Goal: Task Accomplishment & Management: Manage account settings

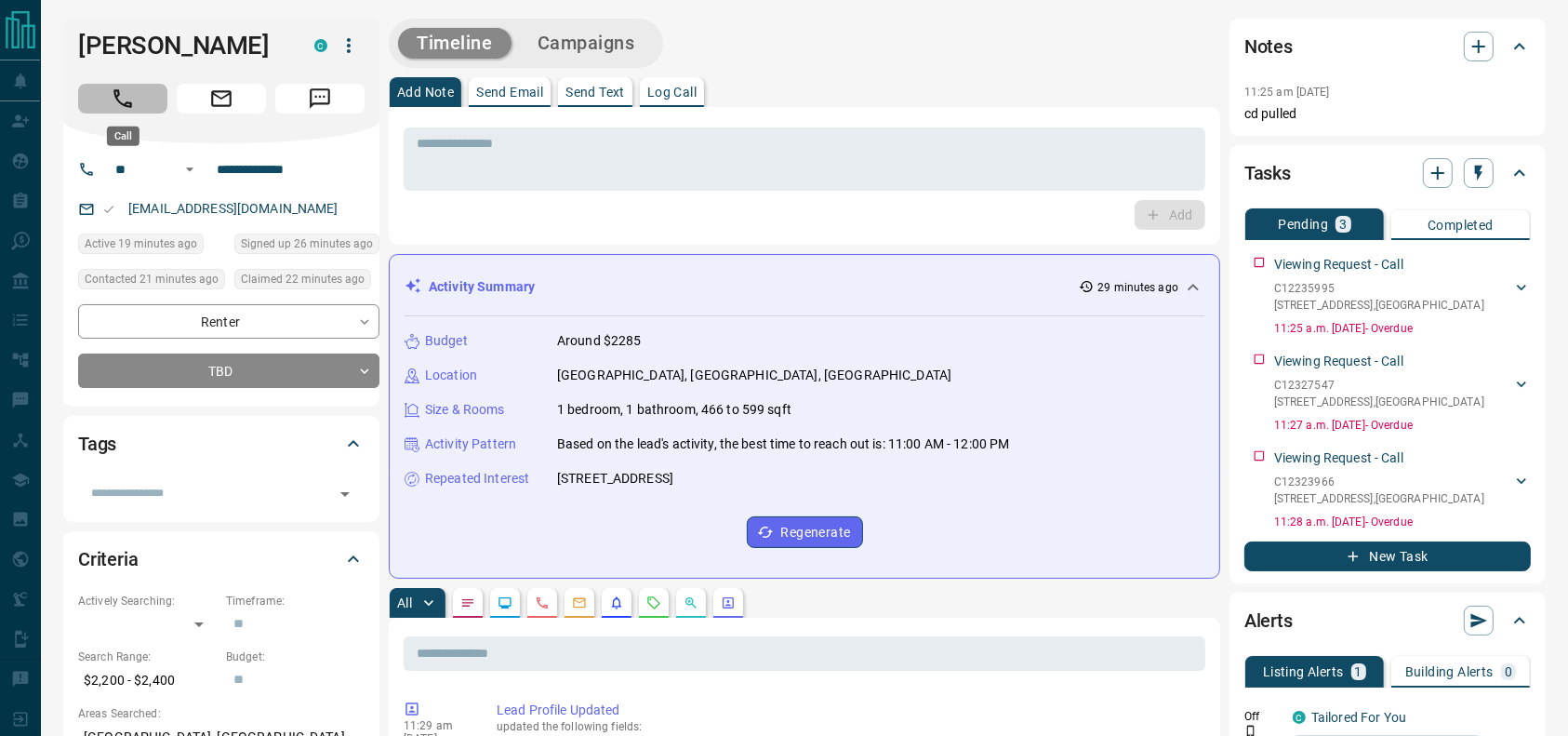
click at [147, 91] on button "Call" at bounding box center [122, 99] width 89 height 30
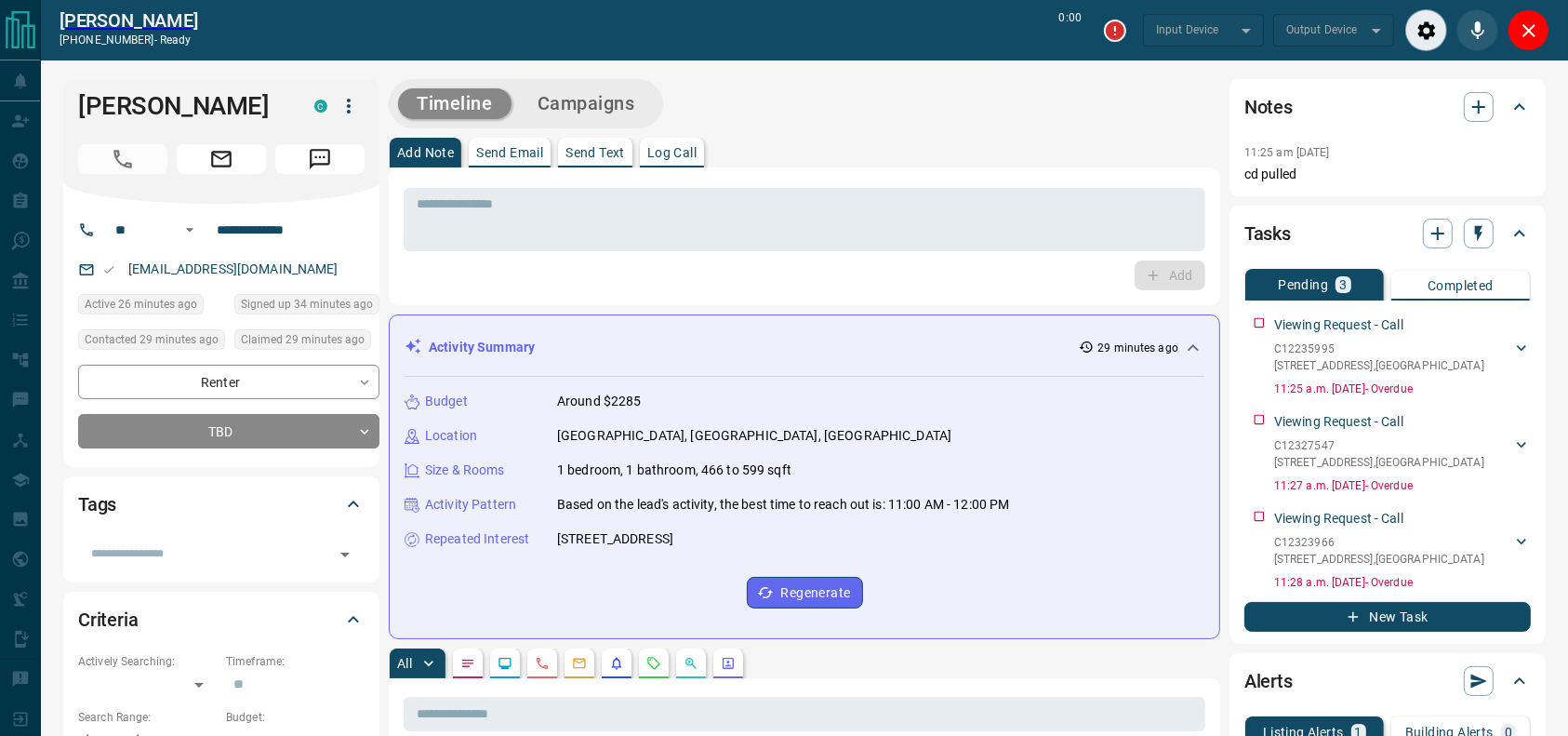
type input "*******"
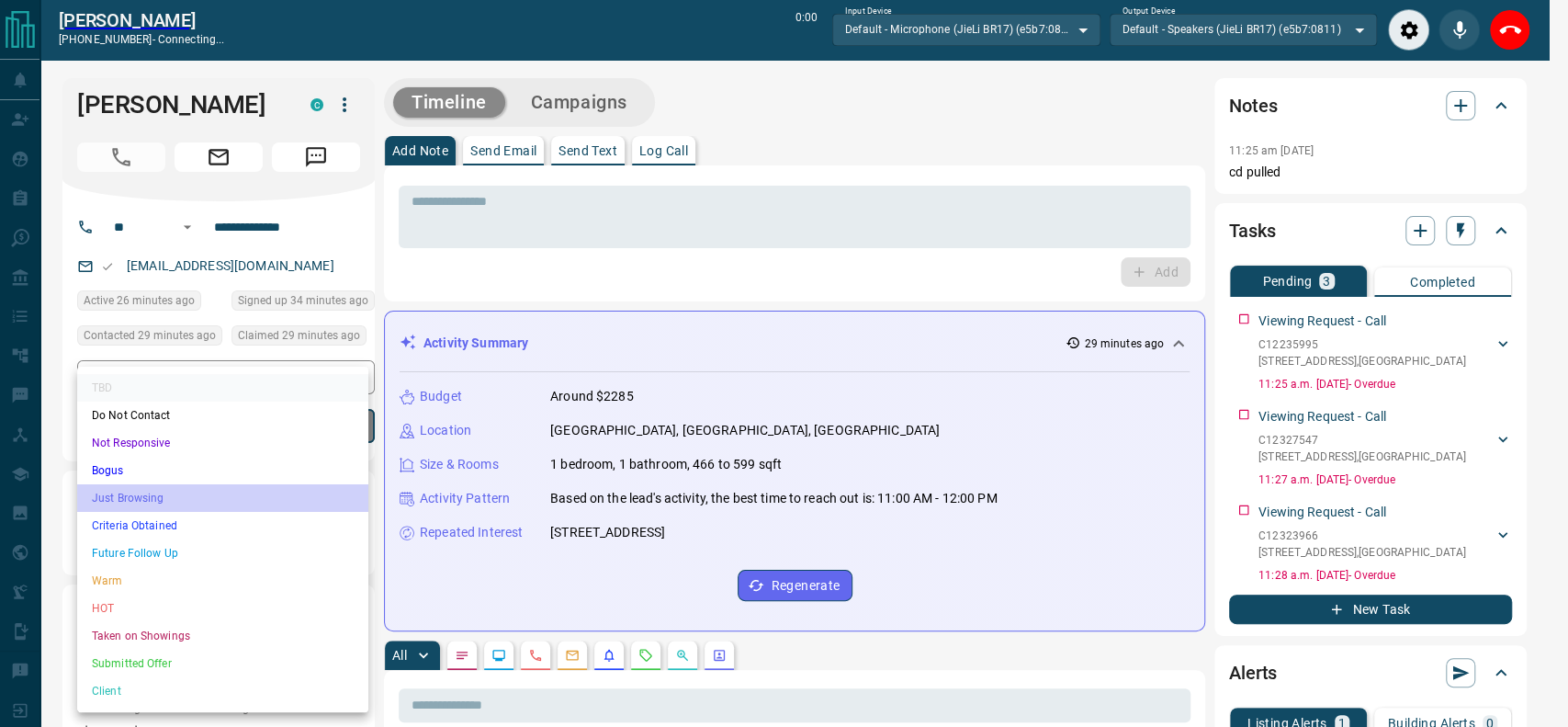
click at [198, 508] on li "Just Browsing" at bounding box center [222, 498] width 291 height 28
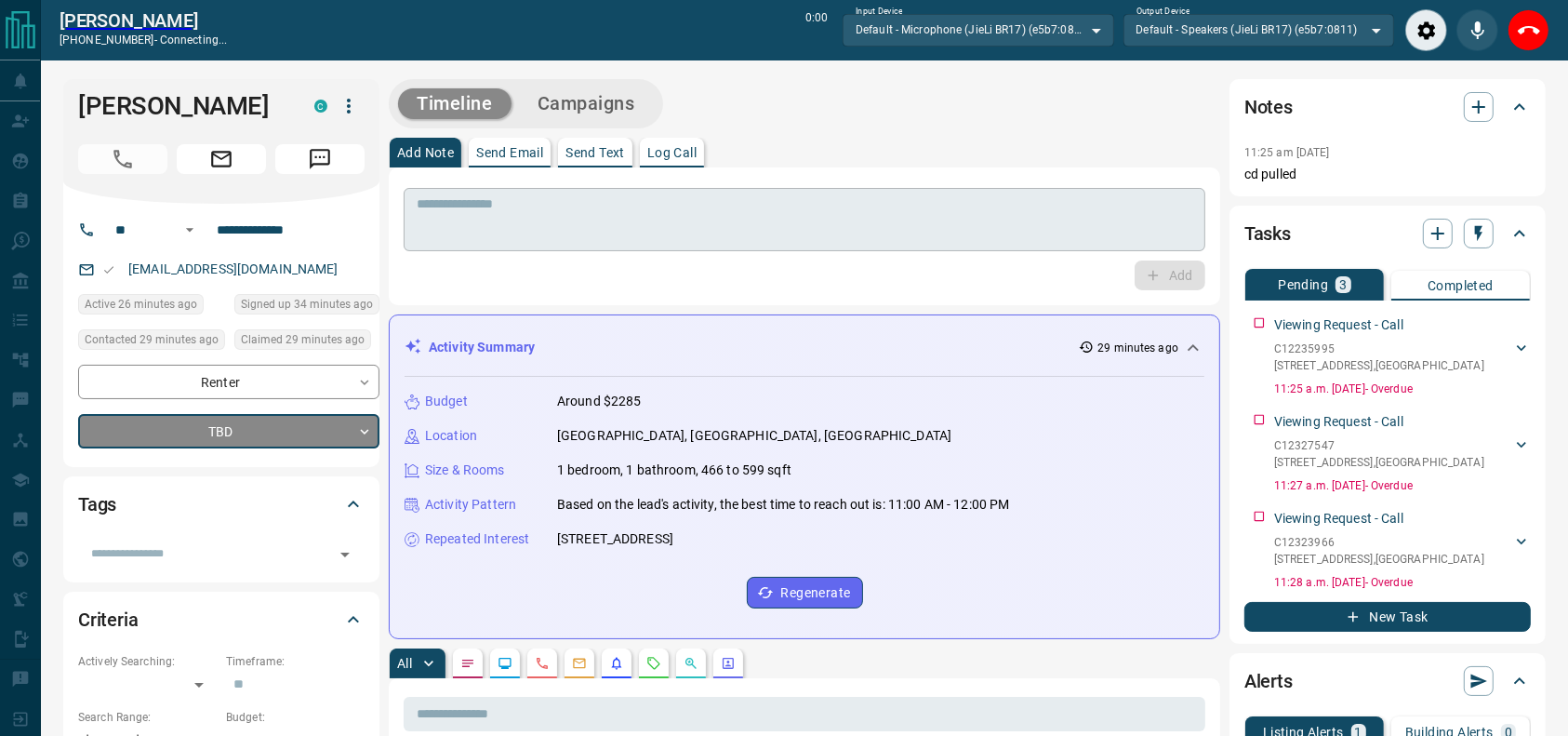
click at [814, 209] on textarea at bounding box center [805, 220] width 776 height 47
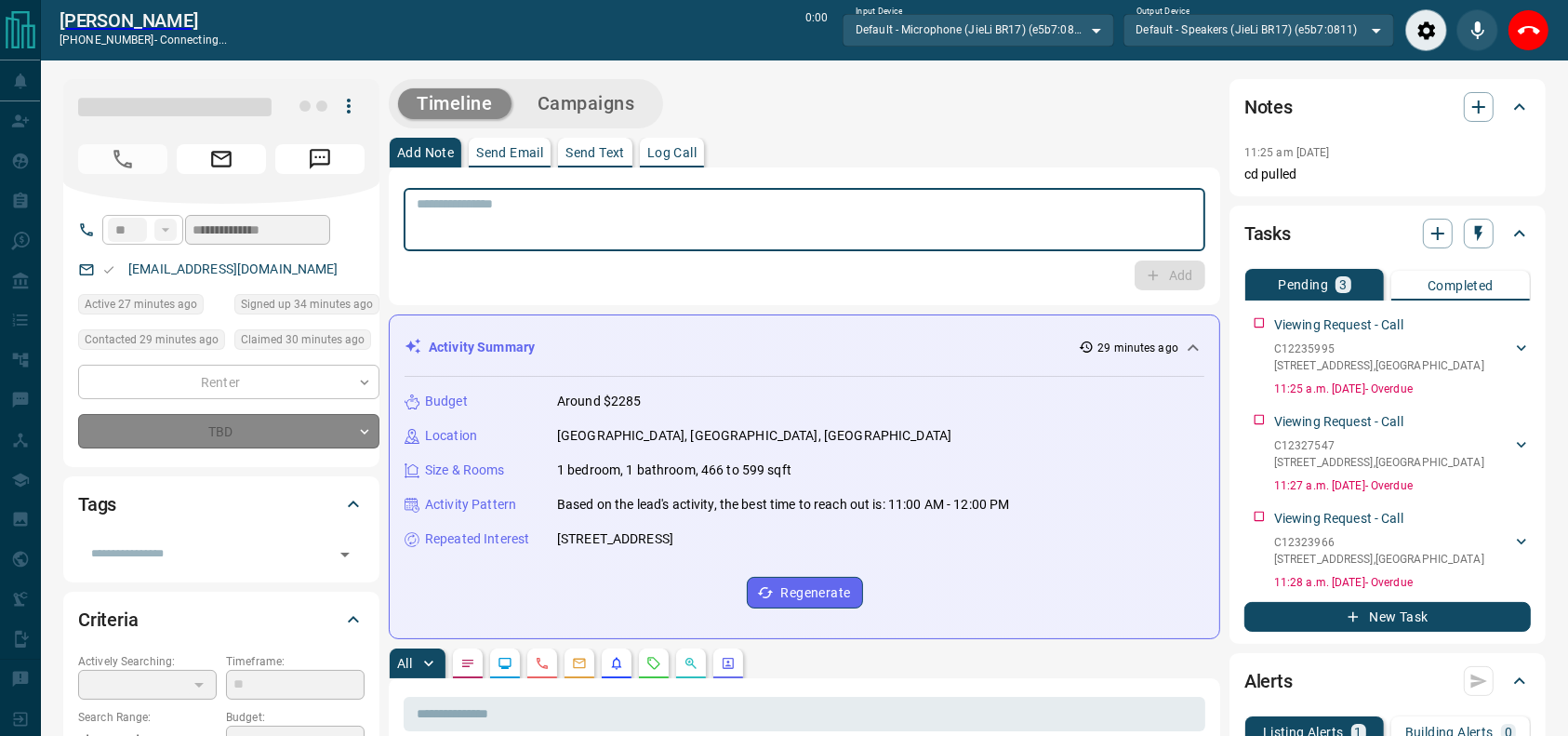
type input "*"
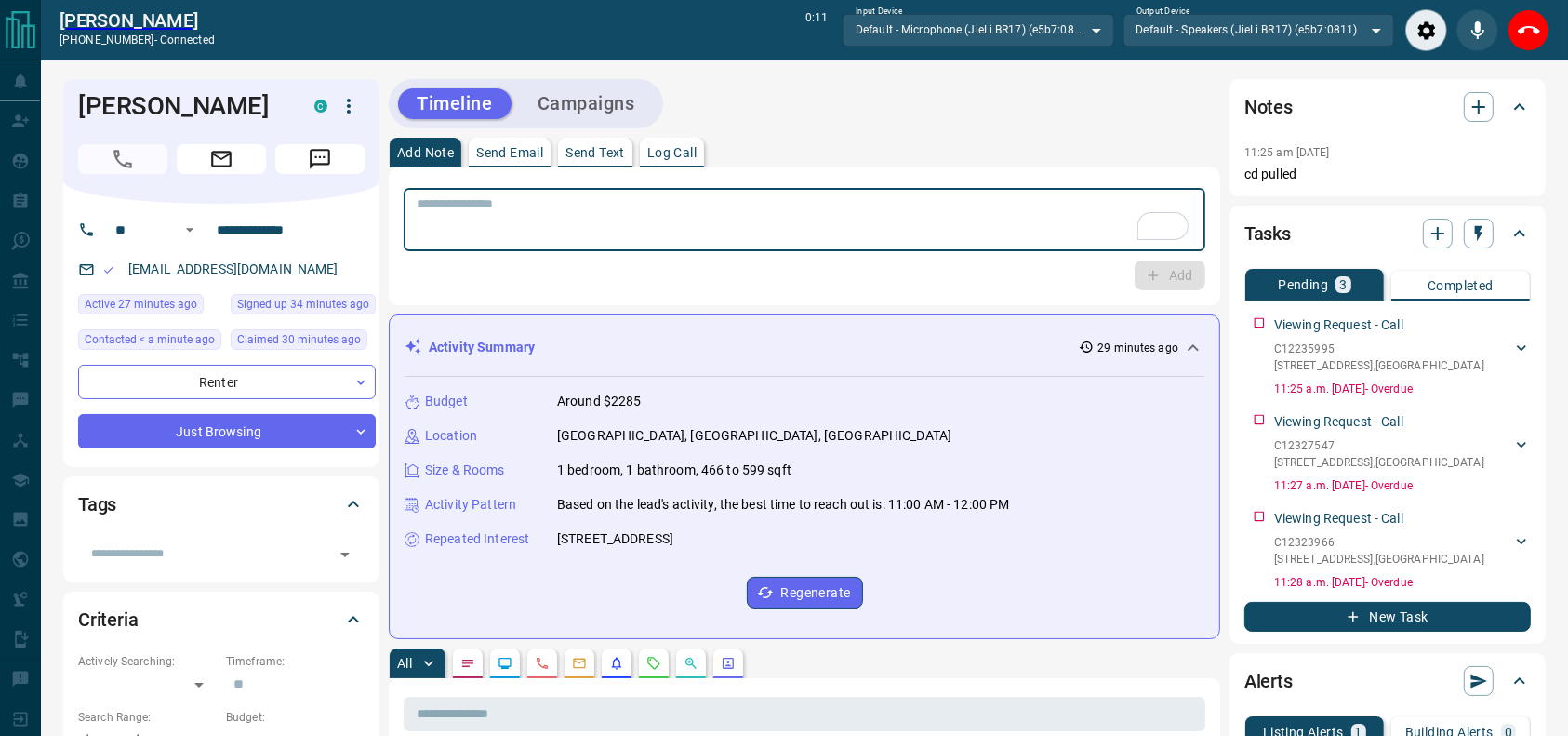
click at [825, 140] on div "Add Note Send Email Send Text Log Call" at bounding box center [805, 152] width 832 height 30
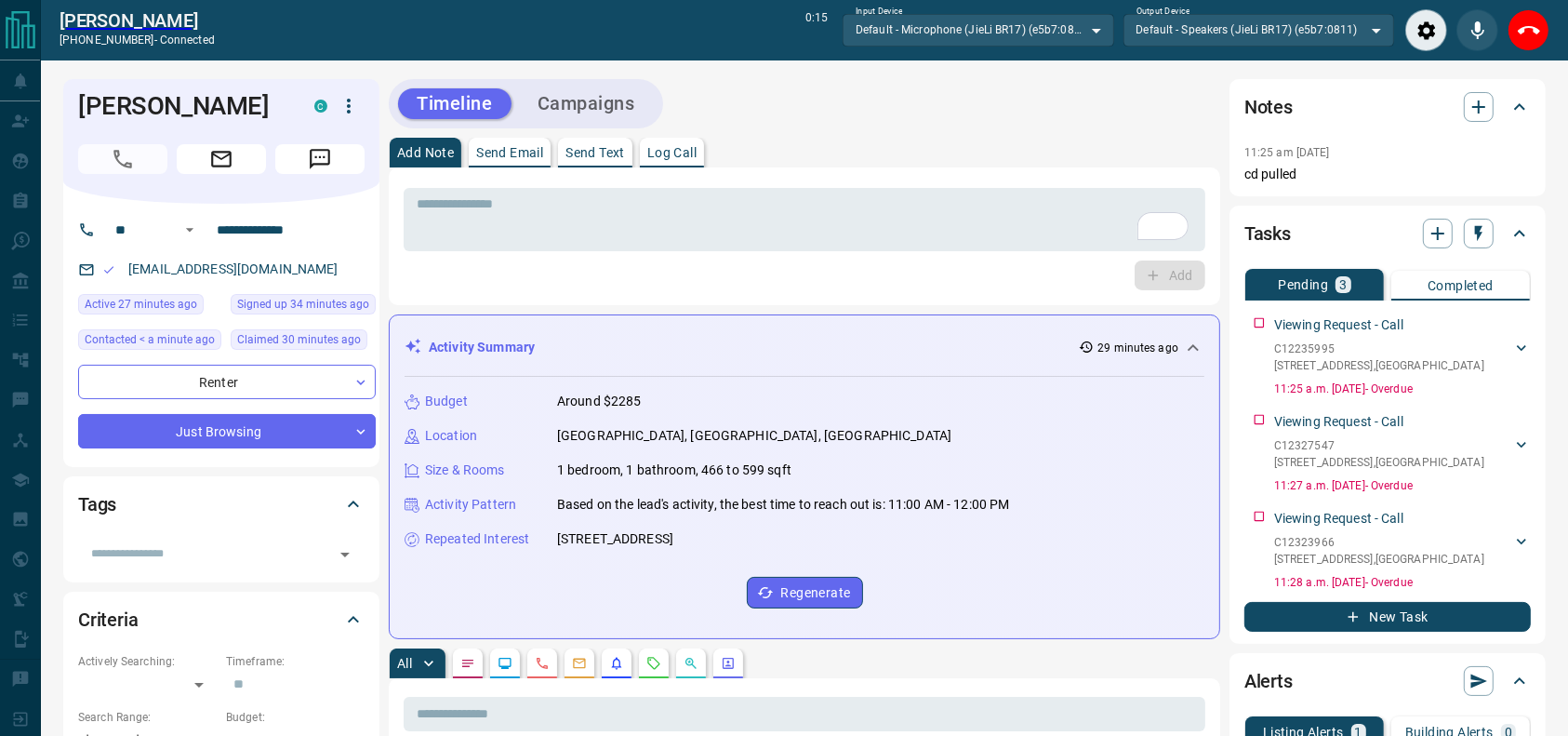
drag, startPoint x: 1520, startPoint y: 33, endPoint x: 1518, endPoint y: 23, distance: 10.2
click at [1522, 33] on icon "End Call" at bounding box center [1529, 30] width 23 height 8
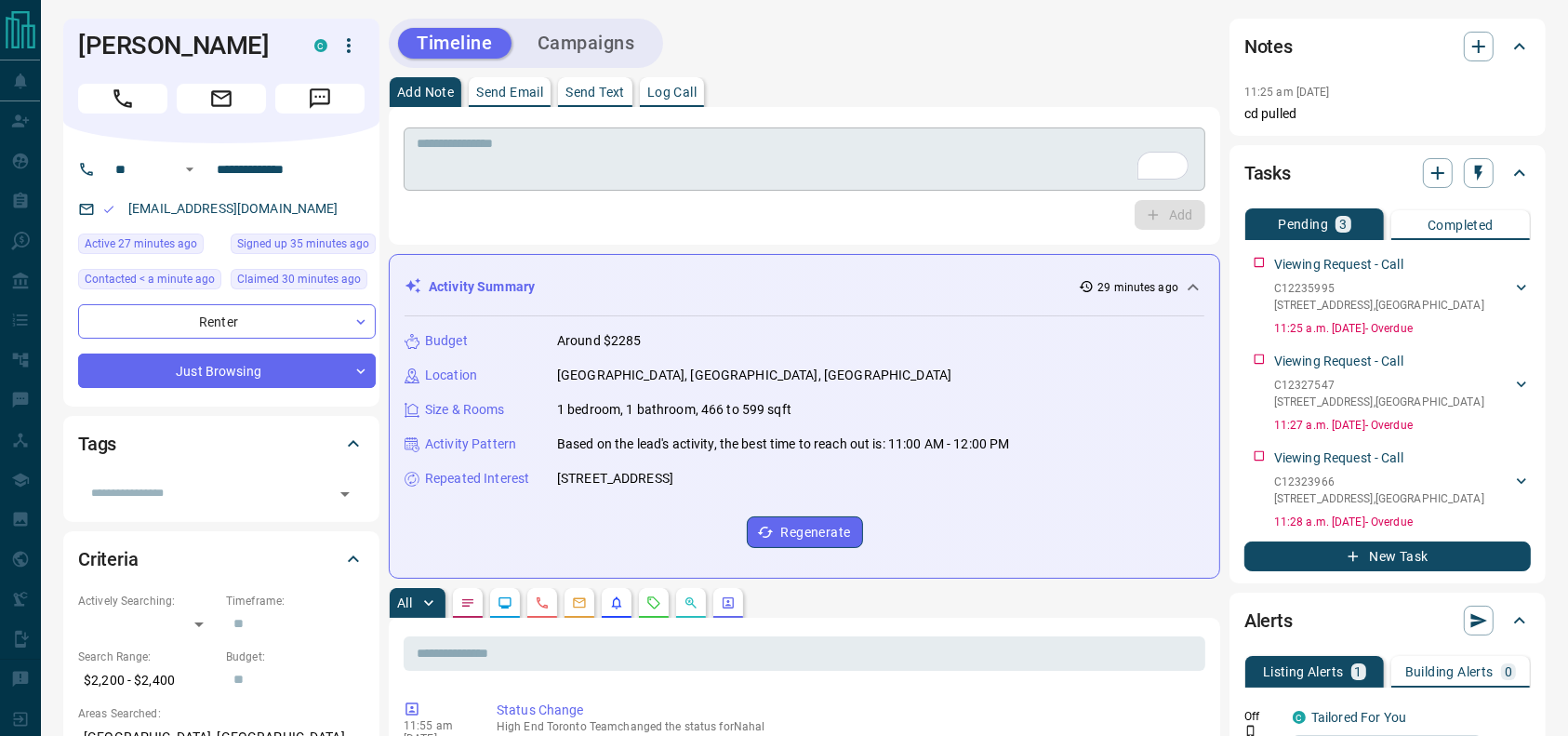
click at [981, 183] on textarea "To enrich screen reader interactions, please activate Accessibility in Grammarl…" at bounding box center [805, 159] width 776 height 47
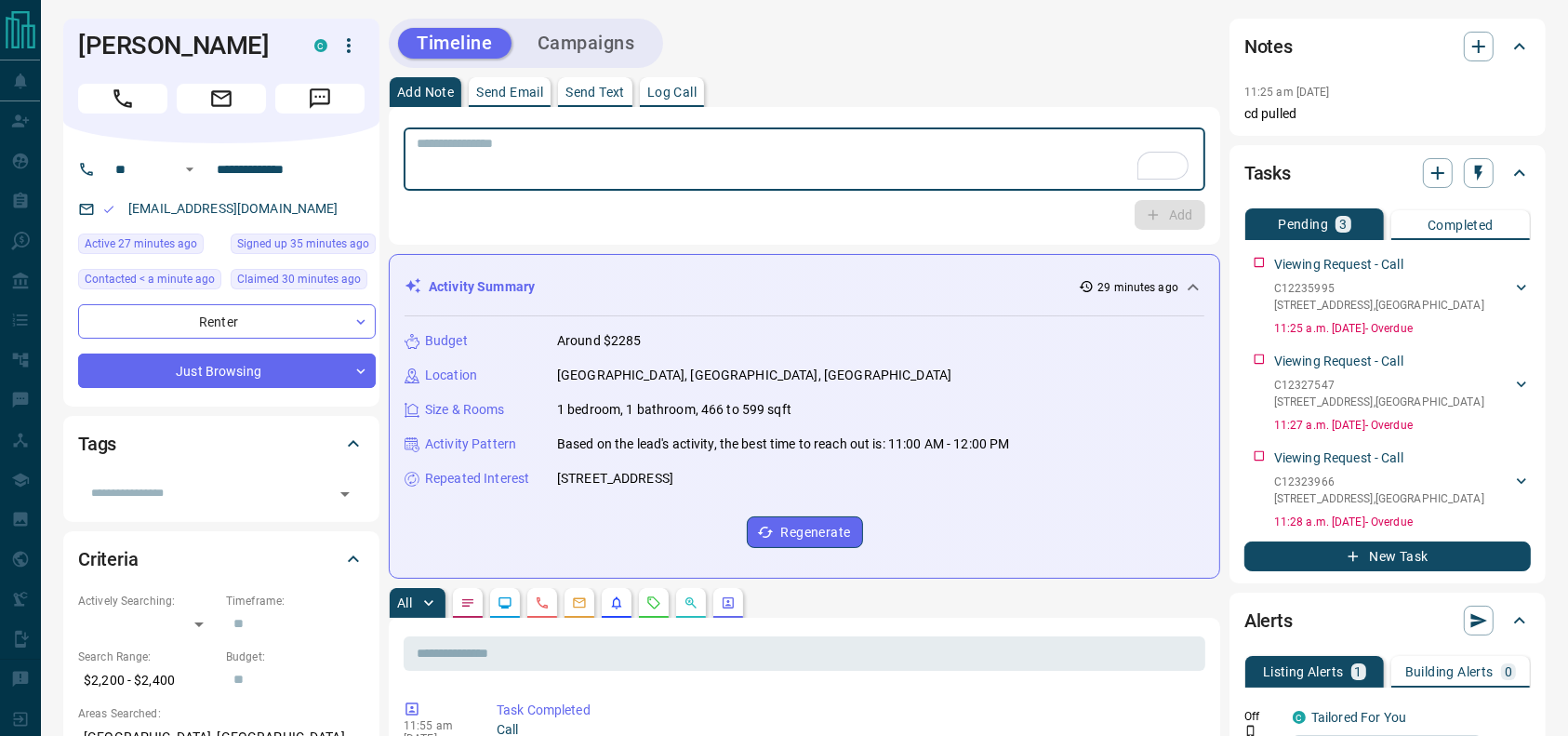
click at [871, 145] on textarea "To enrich screen reader interactions, please activate Accessibility in Grammarl…" at bounding box center [805, 159] width 776 height 47
click at [847, 152] on textarea "To enrich screen reader interactions, please activate Accessibility in Grammarl…" at bounding box center [805, 159] width 776 height 47
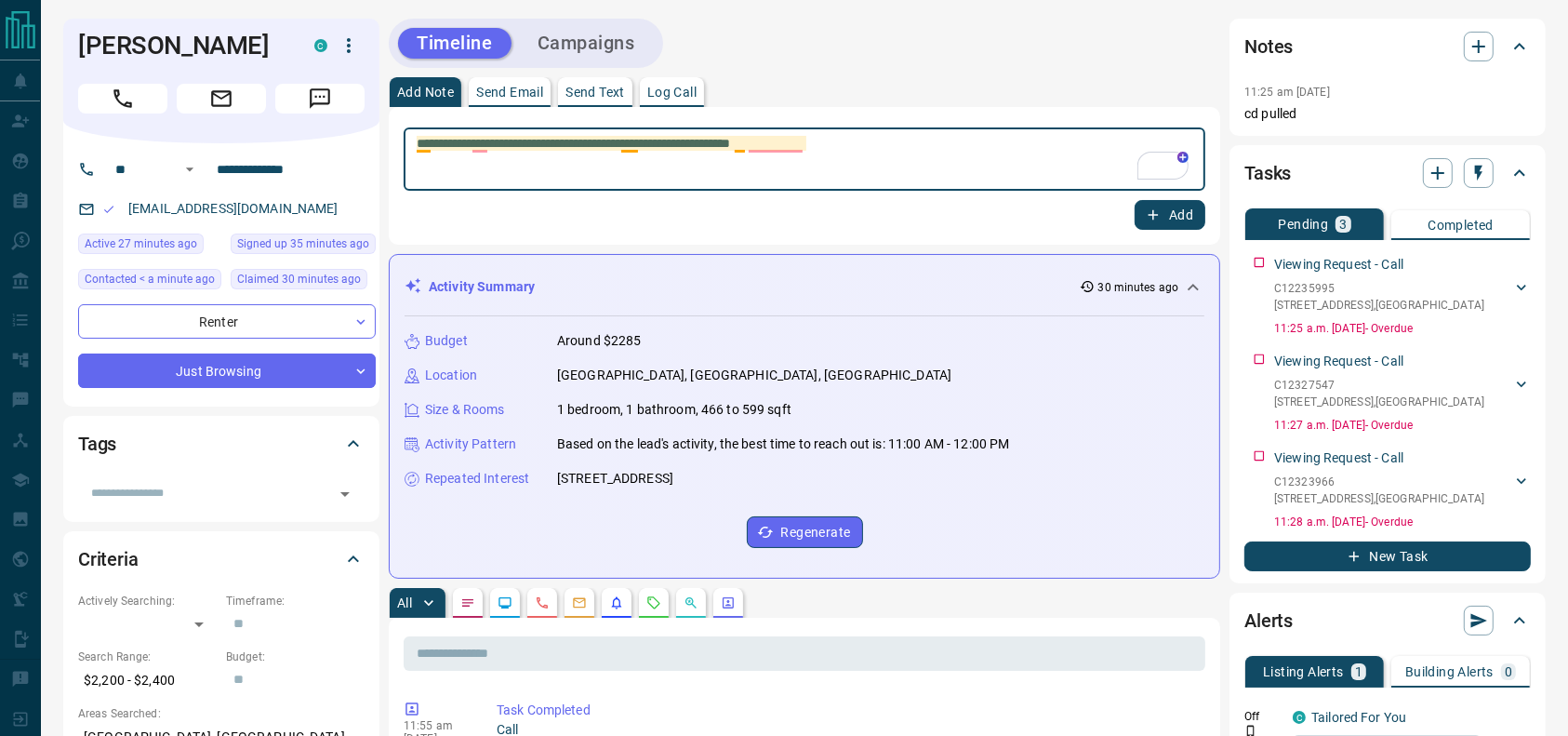
click at [636, 140] on textarea "**********" at bounding box center [805, 159] width 776 height 47
type textarea "**********"
click at [1150, 216] on icon "button" at bounding box center [1154, 215] width 17 height 17
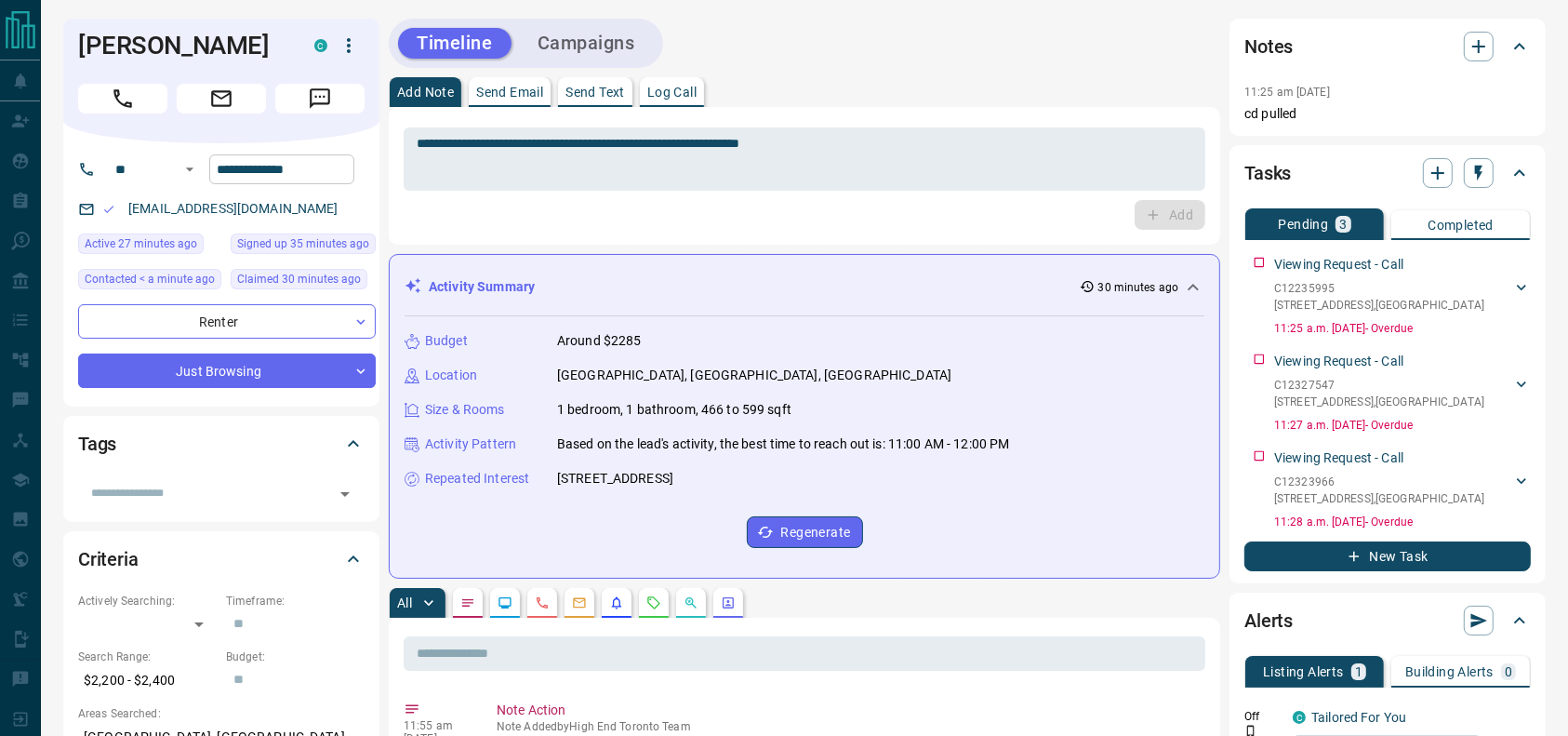
click at [252, 181] on input "**********" at bounding box center [281, 169] width 145 height 30
click at [227, 48] on h1 "[PERSON_NAME]" at bounding box center [182, 46] width 208 height 30
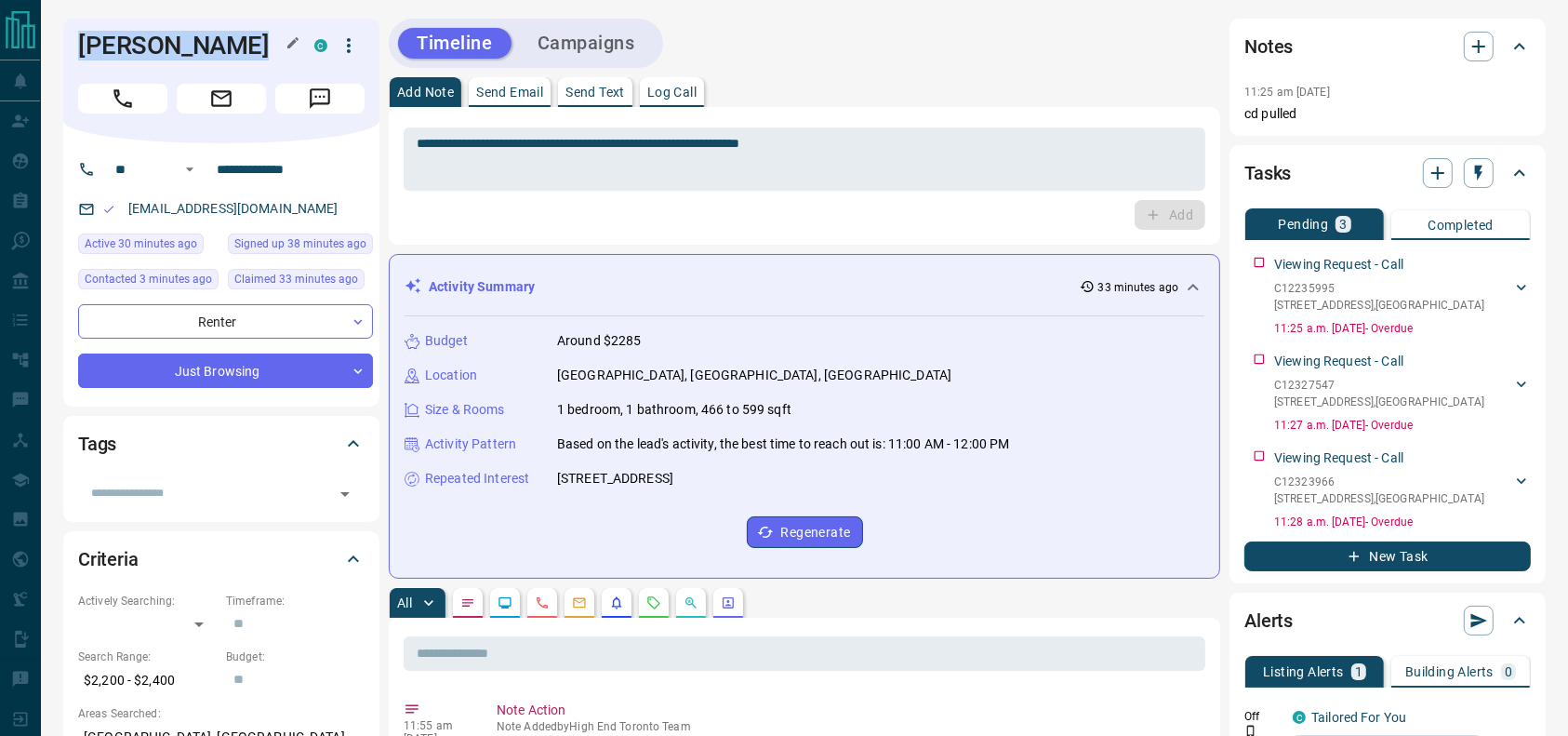
click at [227, 48] on h1 "[PERSON_NAME]" at bounding box center [182, 46] width 208 height 30
copy div "[PERSON_NAME] C"
drag, startPoint x: 312, startPoint y: 212, endPoint x: 87, endPoint y: 208, distance: 225.0
click at [87, 208] on div "[EMAIL_ADDRESS][DOMAIN_NAME]" at bounding box center [225, 209] width 295 height 31
copy link "[EMAIL_ADDRESS][DOMAIN_NAME]"
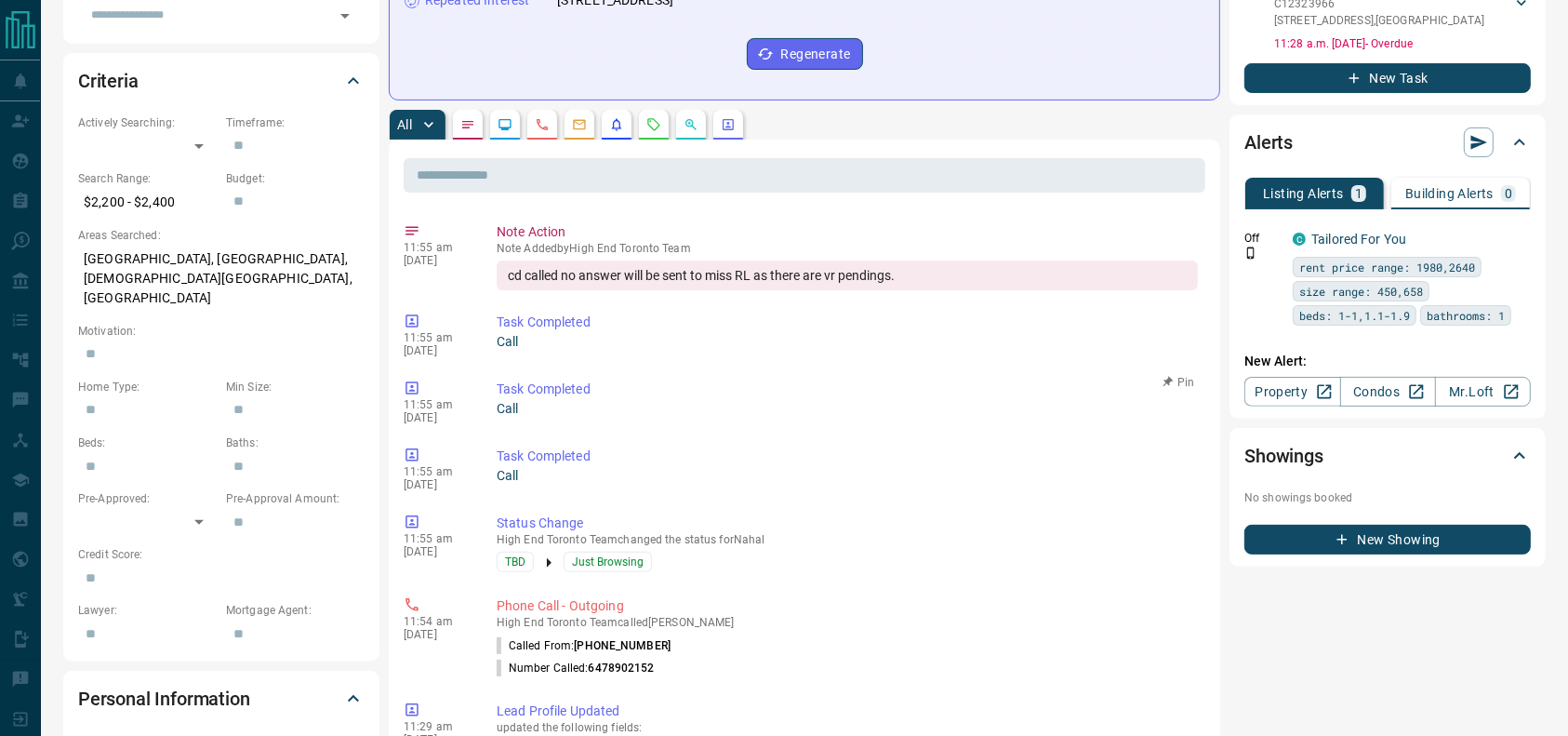
scroll to position [475, 0]
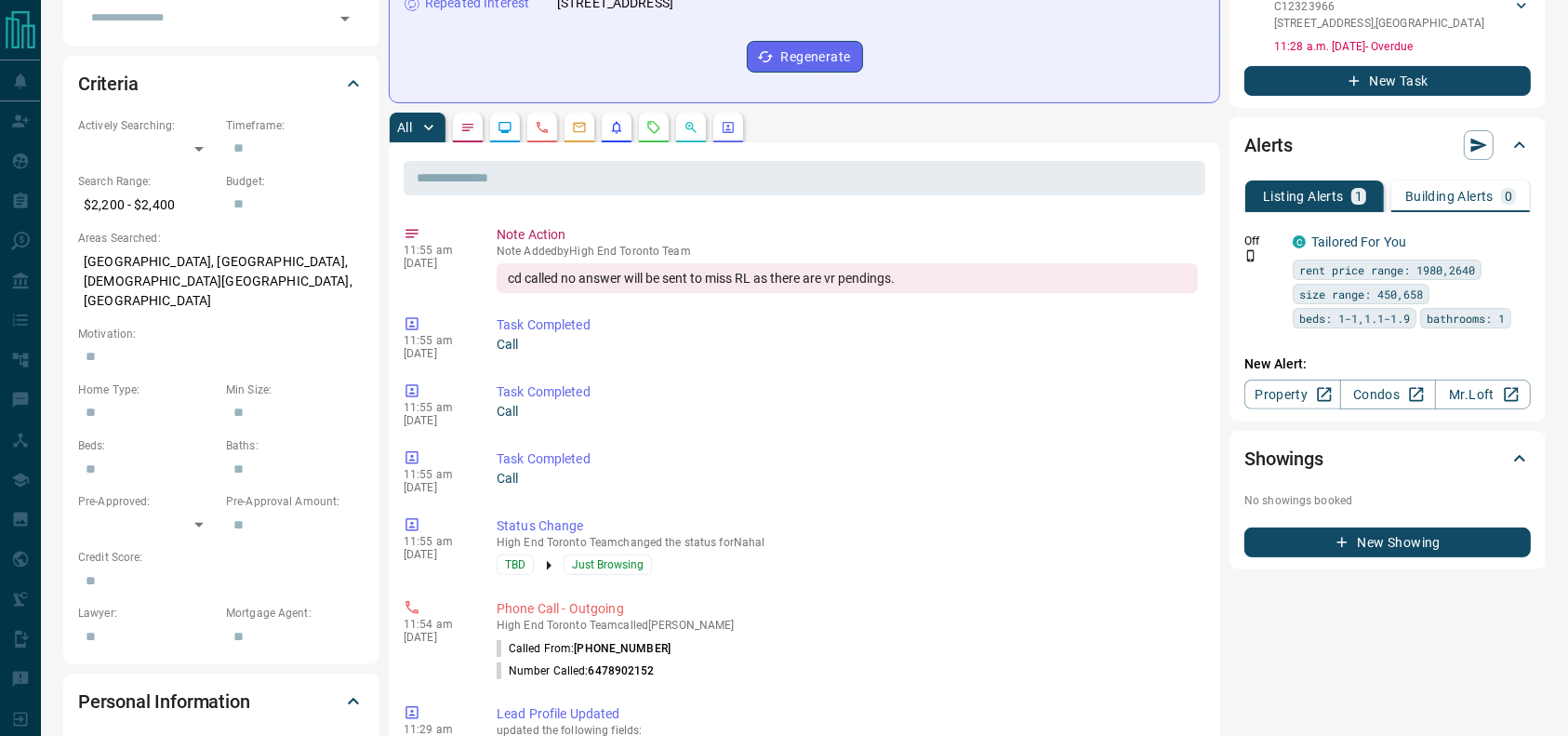
click at [655, 120] on icon "Requests" at bounding box center [654, 127] width 15 height 15
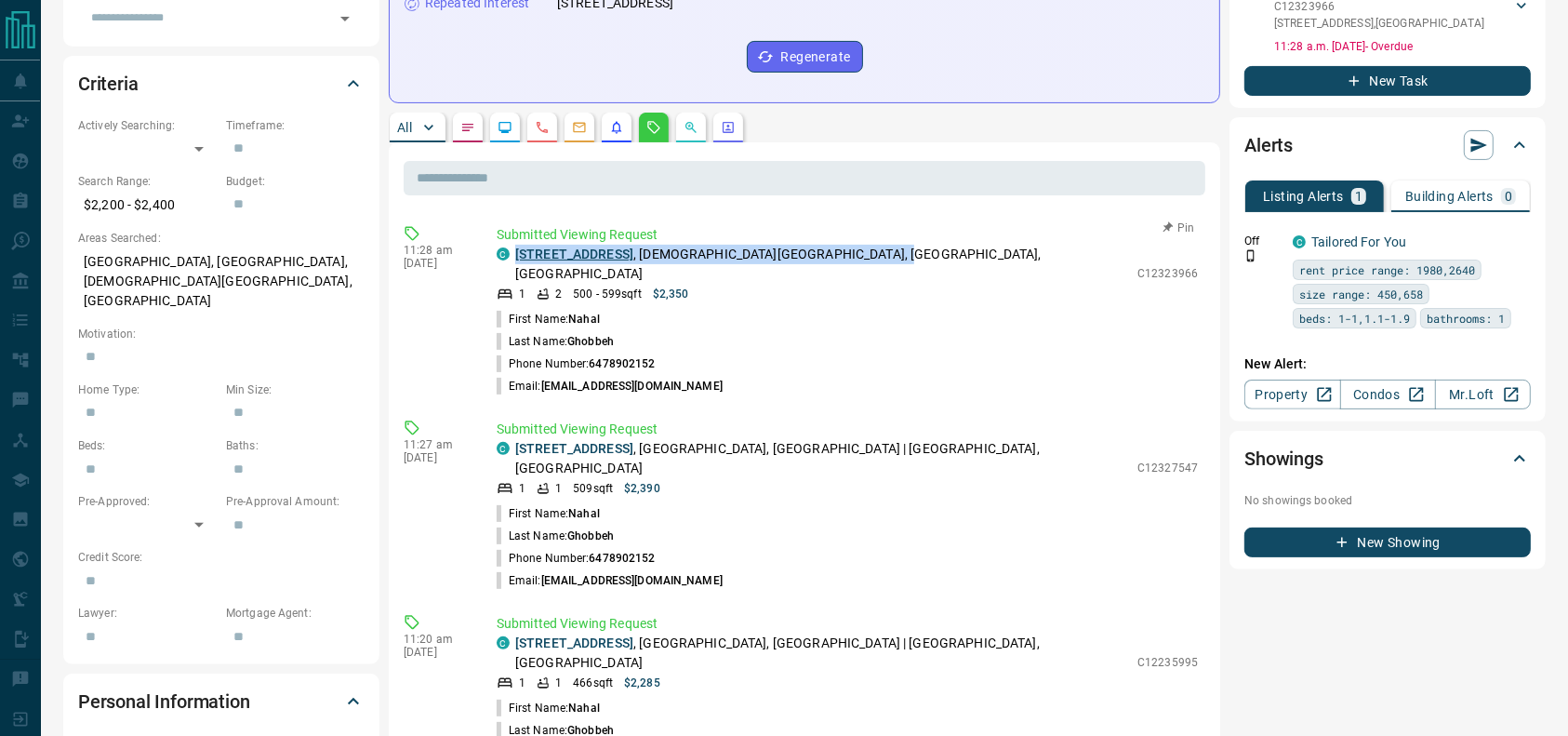
drag, startPoint x: 900, startPoint y: 256, endPoint x: 516, endPoint y: 246, distance: 384.1
click at [516, 246] on p "[STREET_ADDRESS][DEMOGRAPHIC_DATA]" at bounding box center [822, 264] width 613 height 40
copy p "[STREET_ADDRESS][DEMOGRAPHIC_DATA]"
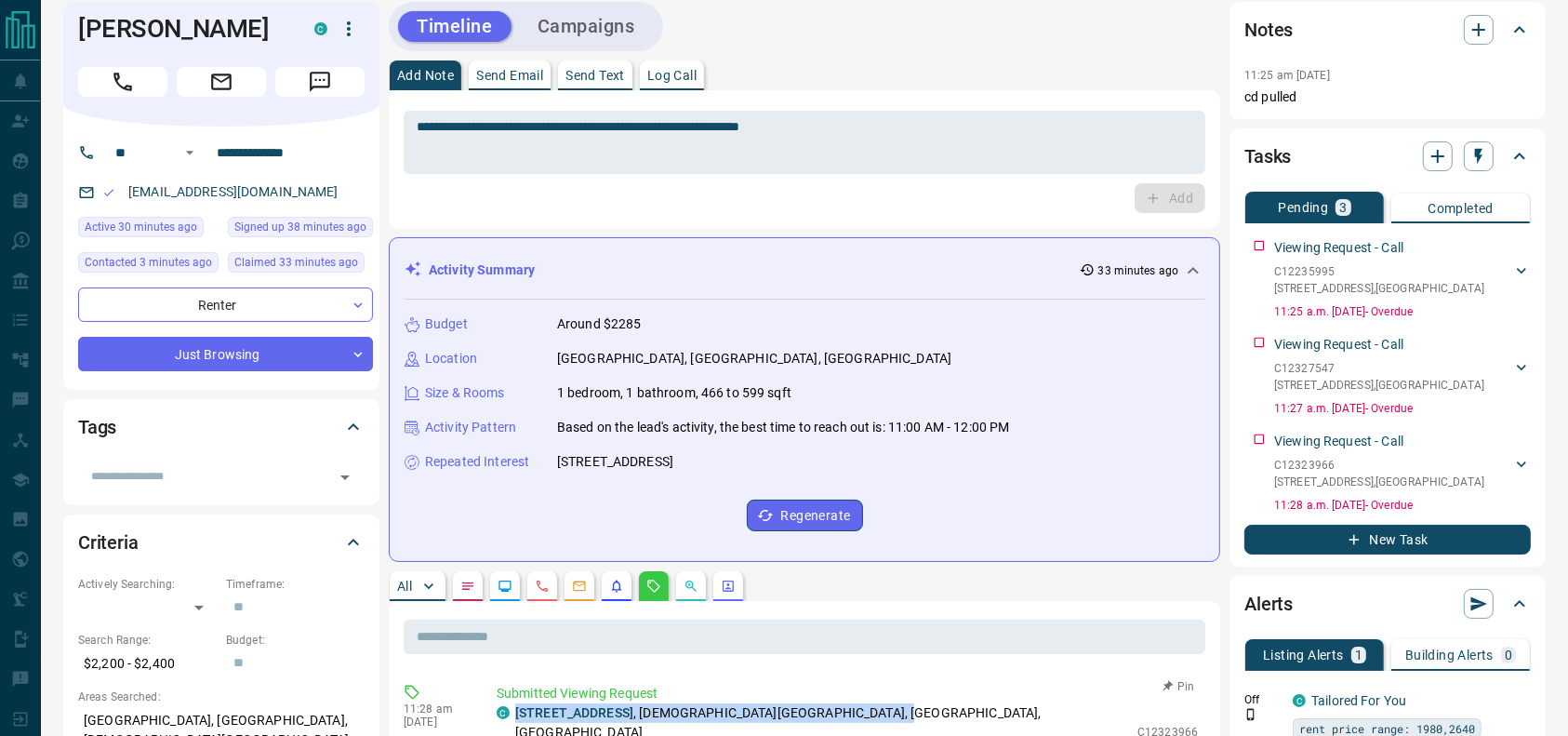
scroll to position [0, 0]
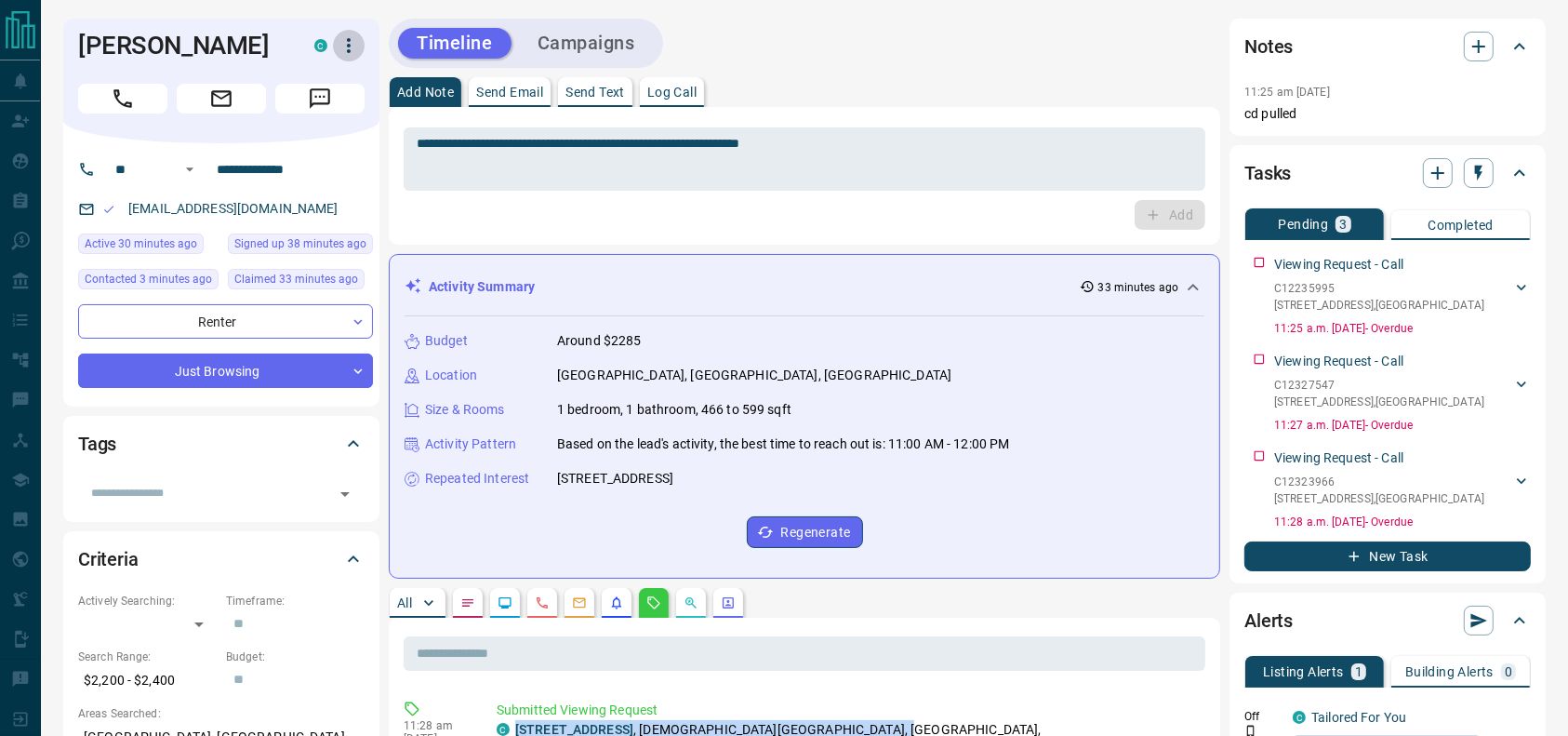
click at [348, 40] on icon "button" at bounding box center [349, 46] width 4 height 15
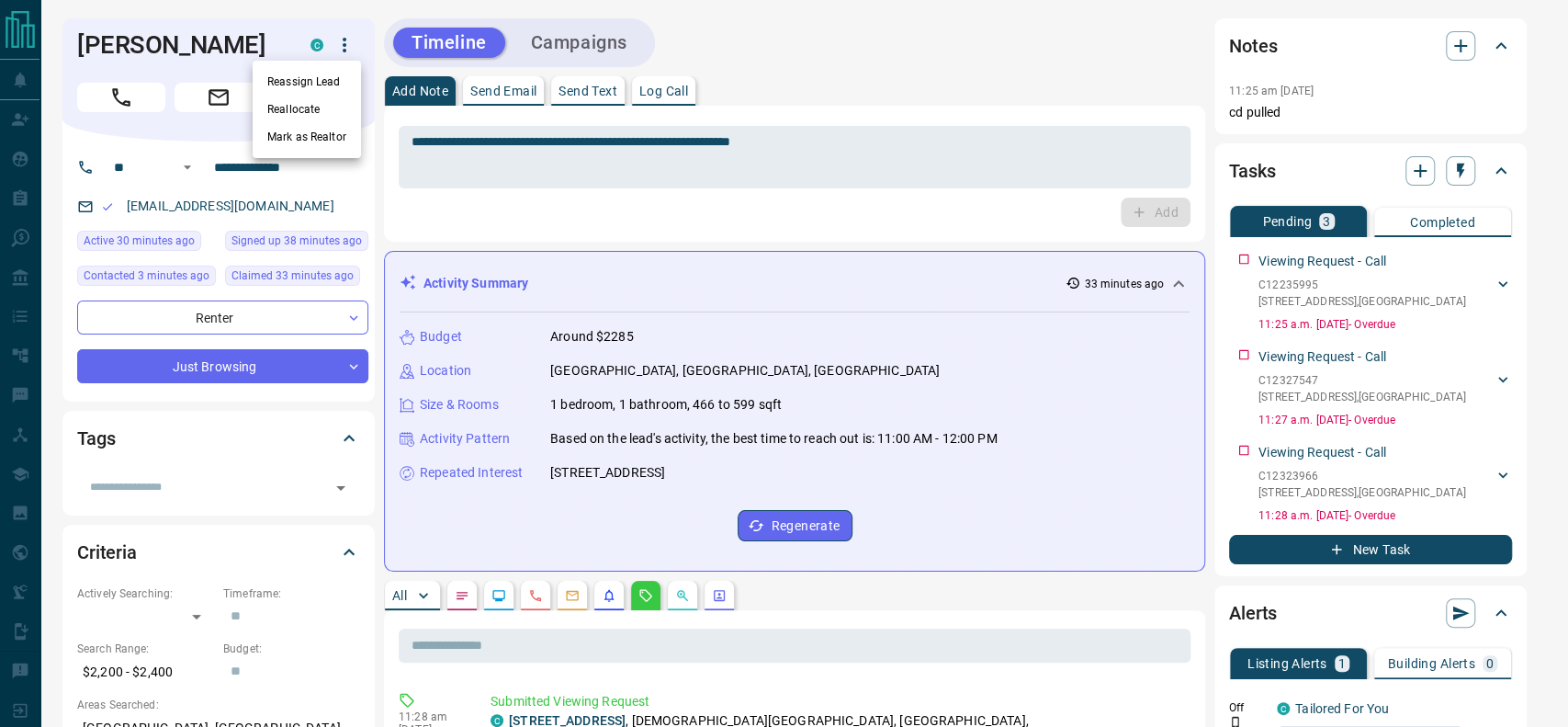
click at [469, 130] on div at bounding box center [784, 364] width 1568 height 727
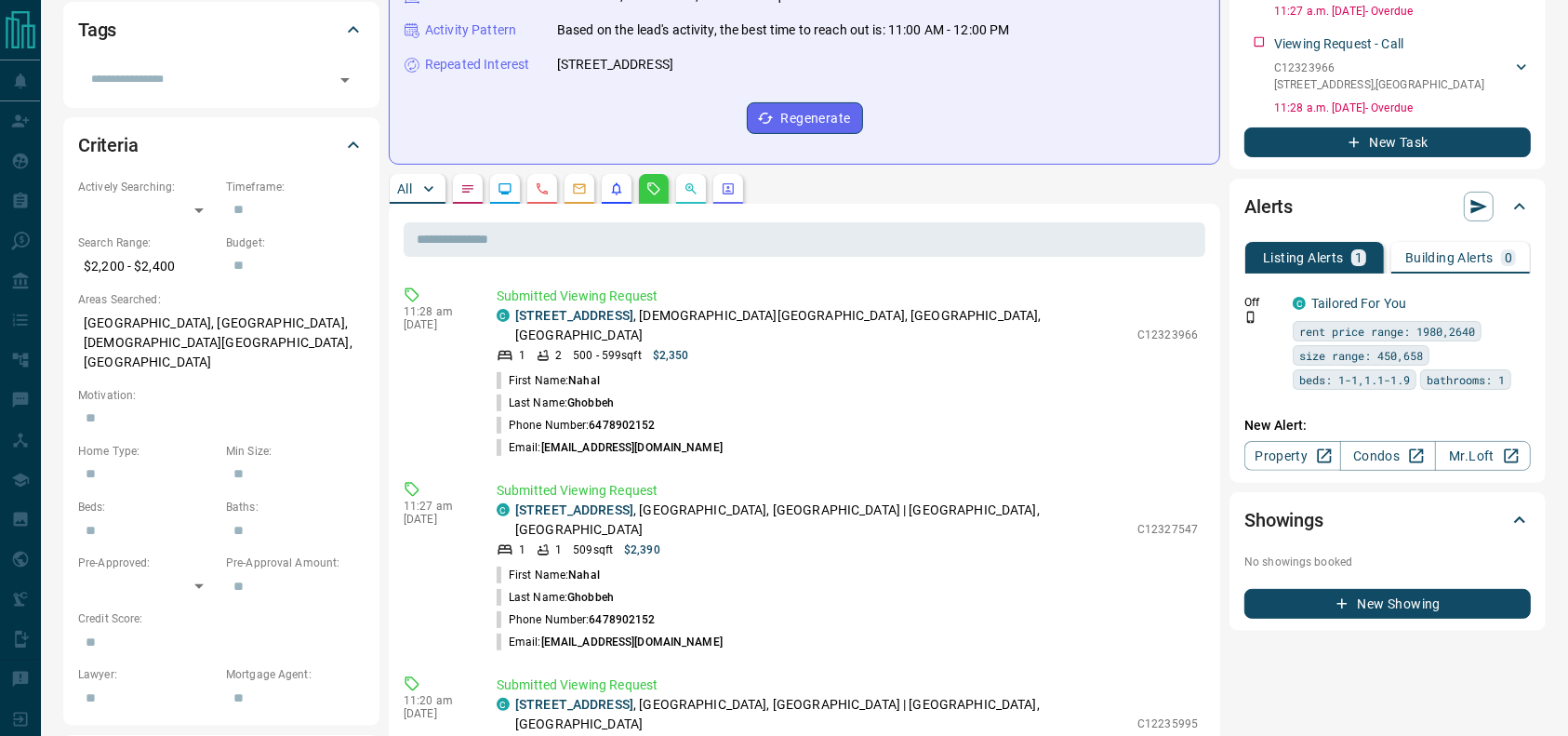
scroll to position [469, 0]
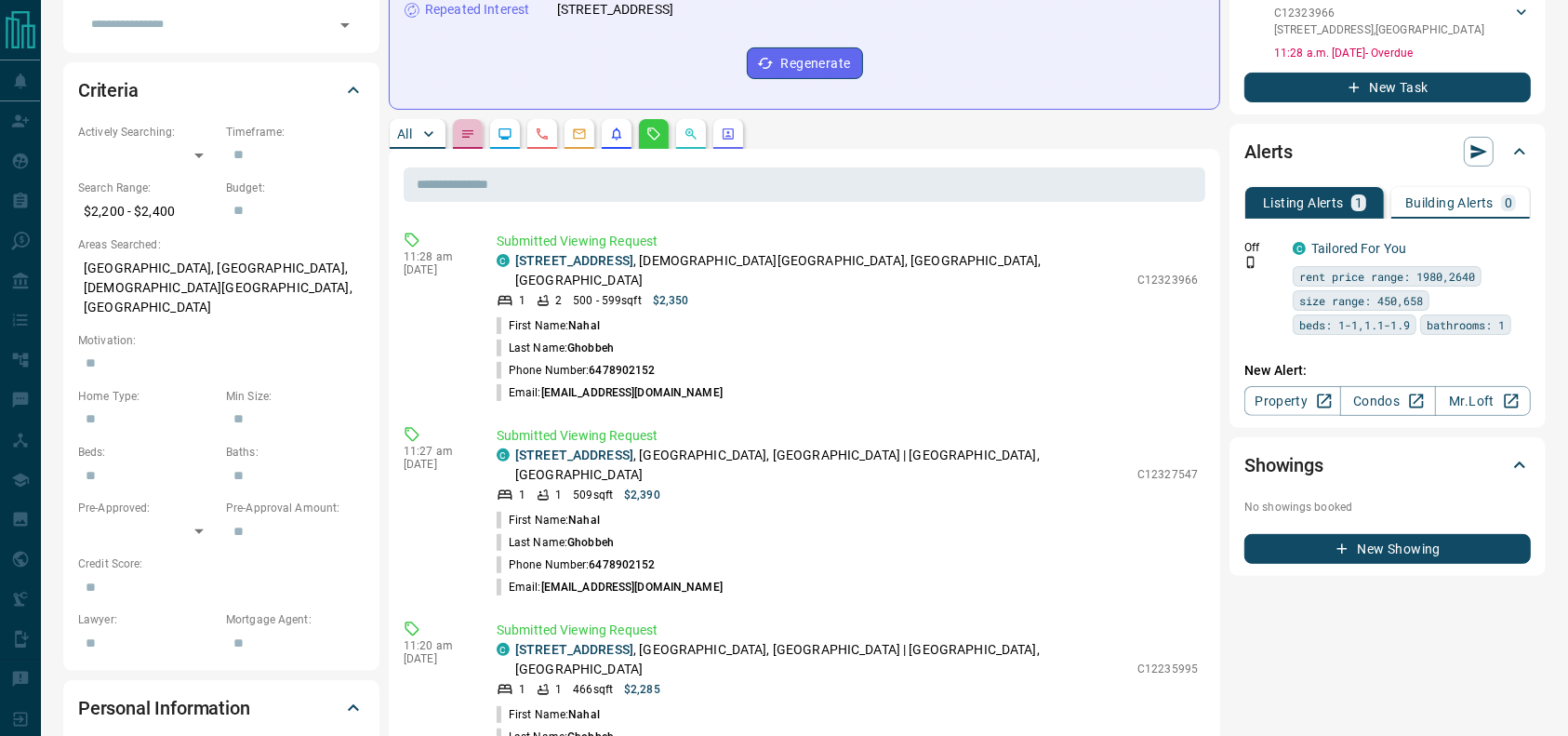
click at [458, 123] on button "button" at bounding box center [468, 135] width 30 height 30
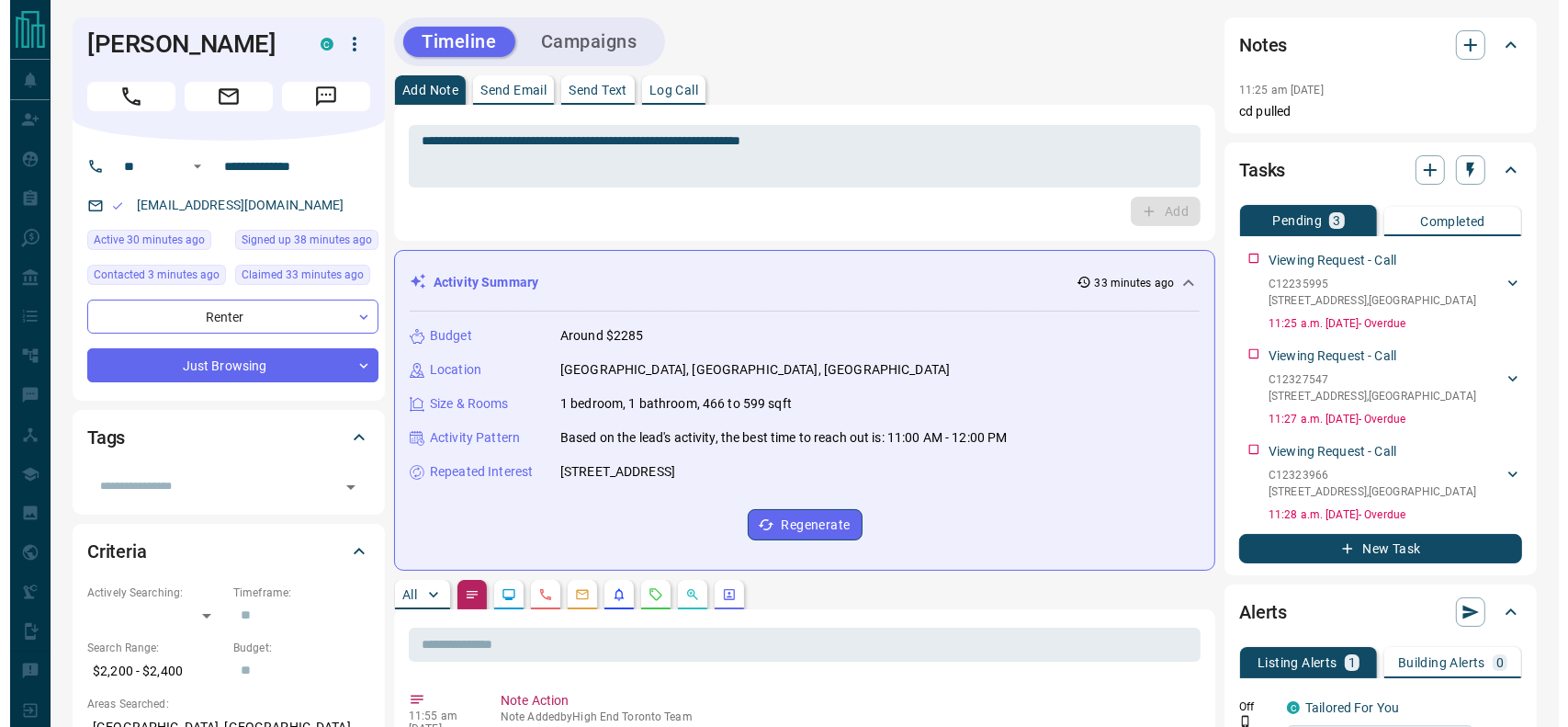
scroll to position [0, 0]
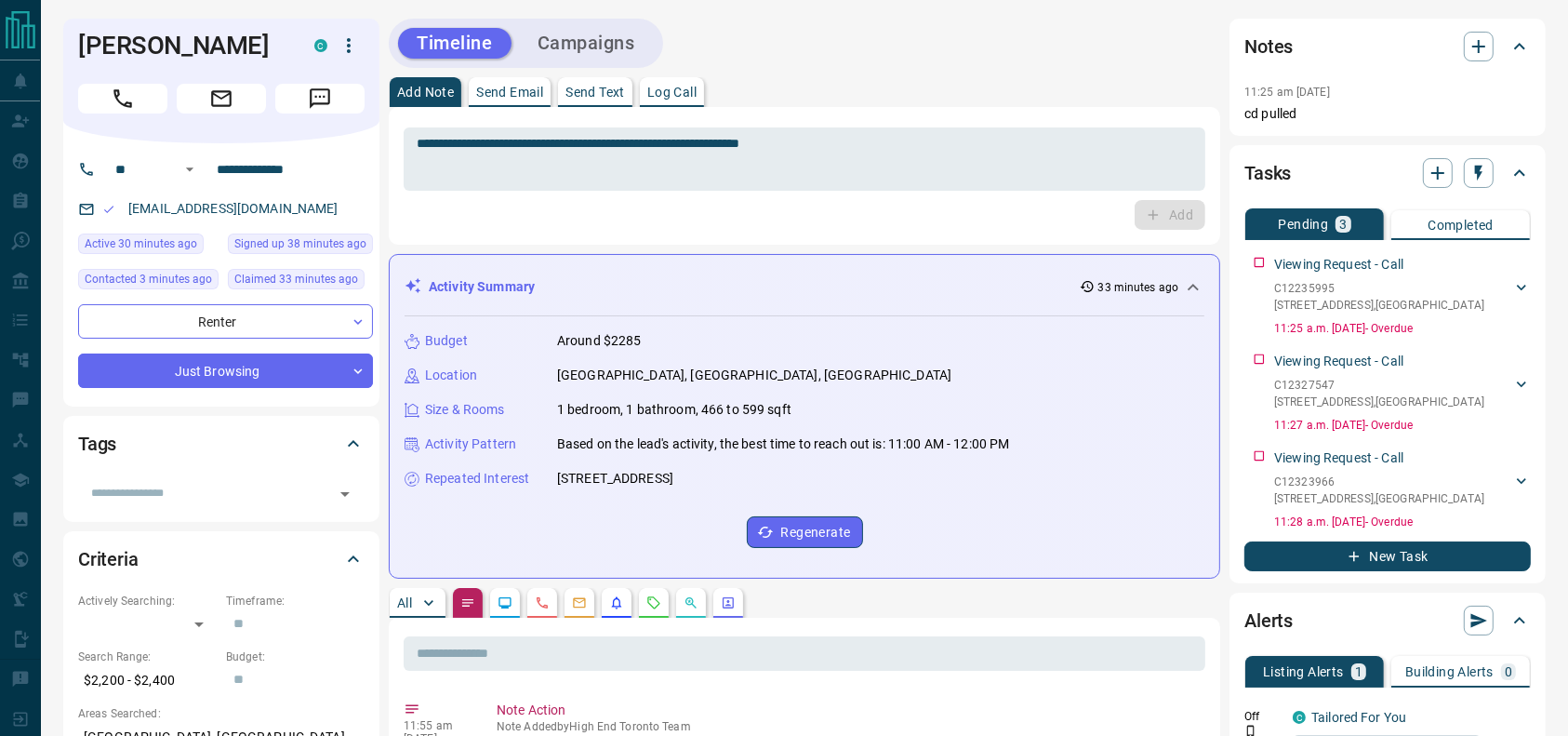
click at [358, 60] on div "C" at bounding box center [339, 46] width 50 height 32
click at [352, 57] on button "button" at bounding box center [349, 46] width 32 height 32
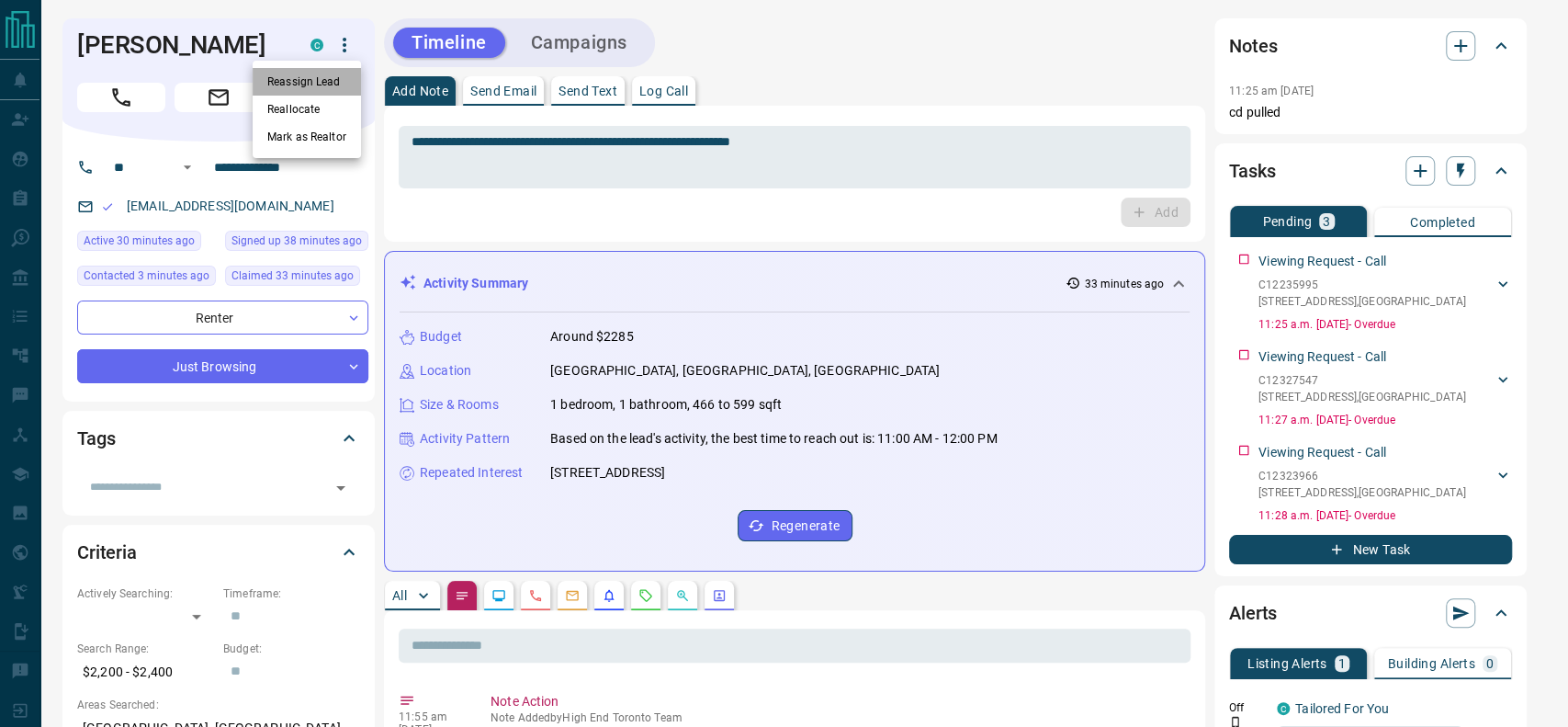
click at [327, 84] on li "Reassign Lead" at bounding box center [307, 82] width 109 height 28
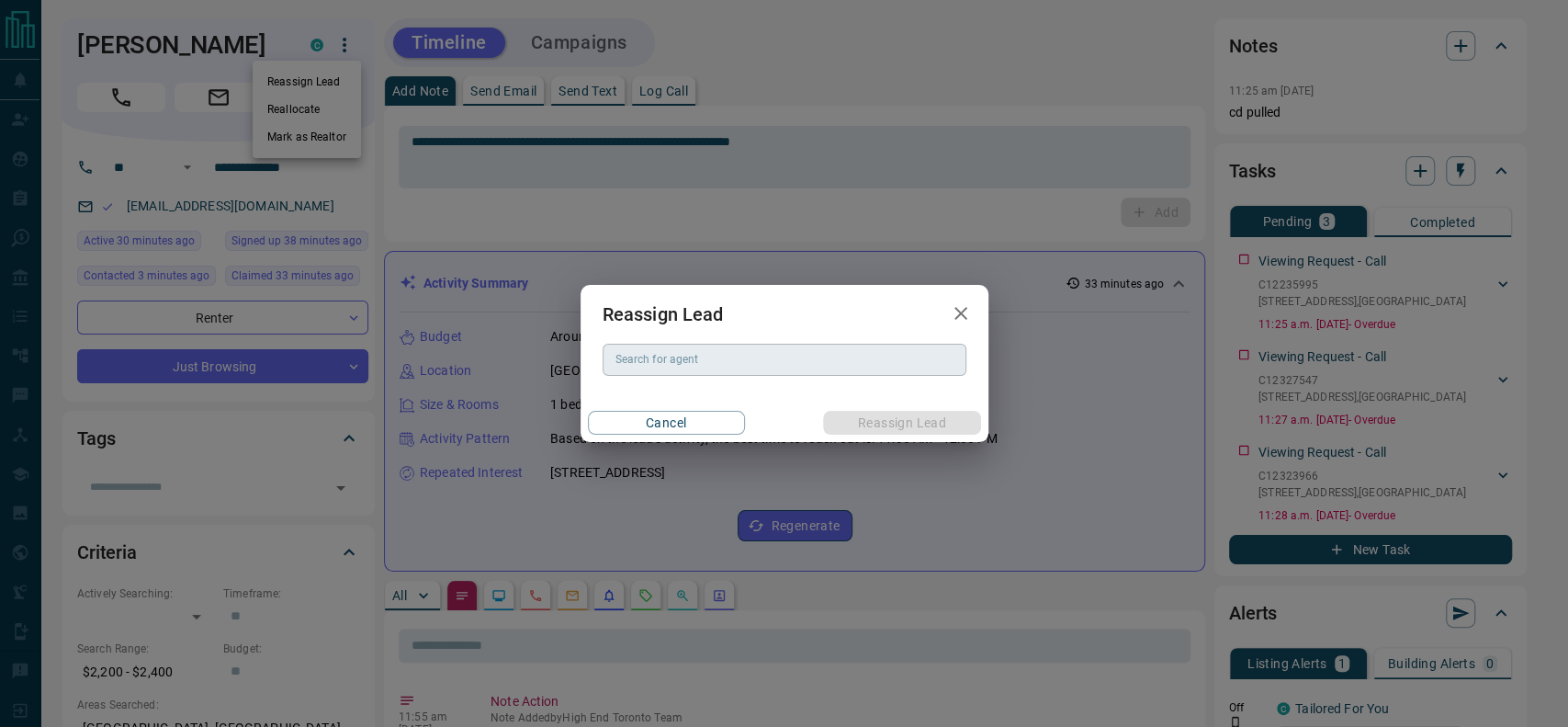
click at [630, 360] on input "Search for agent" at bounding box center [783, 360] width 350 height 20
click at [647, 393] on li "[PERSON_NAME]" at bounding box center [783, 397] width 363 height 28
type input "**********"
click at [859, 416] on button "Reassign Lead" at bounding box center [902, 423] width 157 height 24
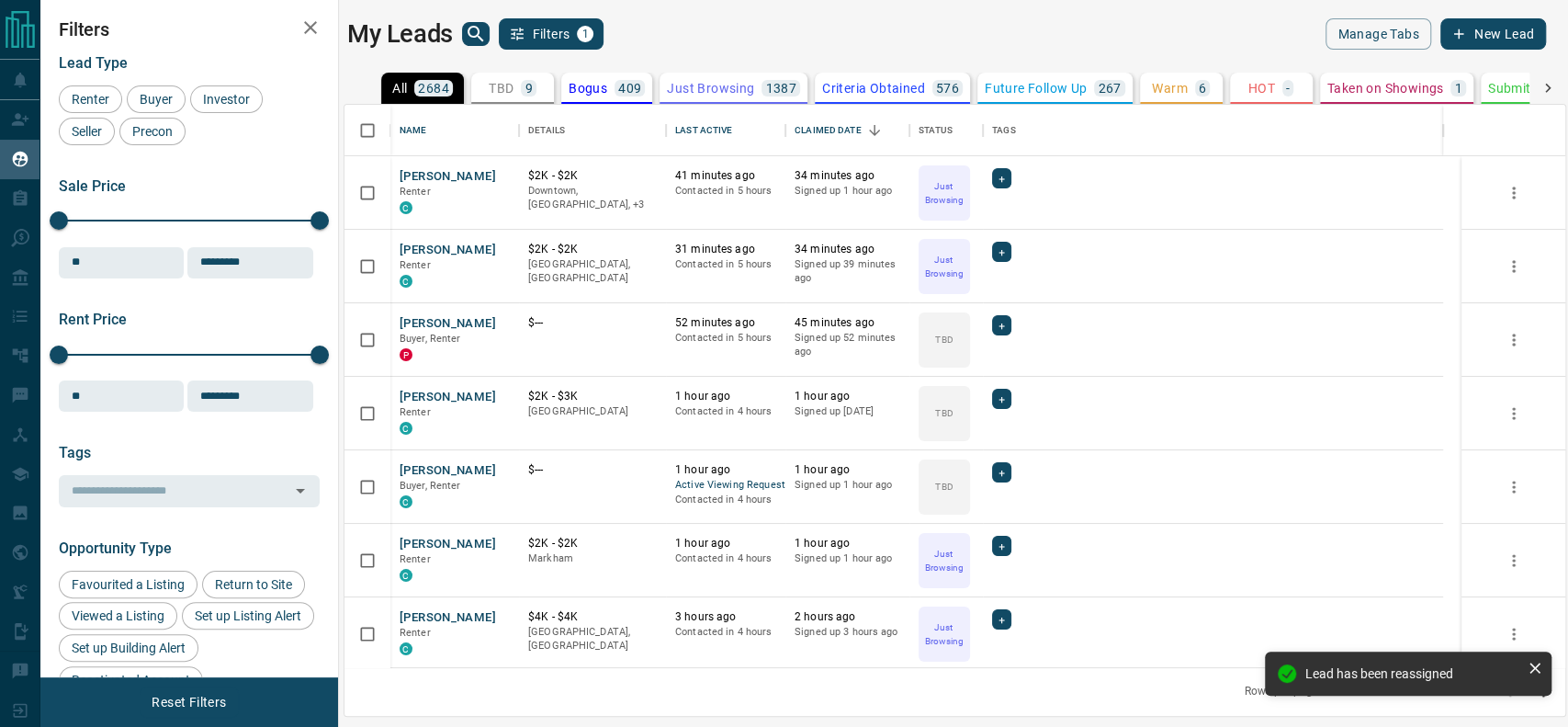
scroll to position [544, 1202]
